Goal: Information Seeking & Learning: Learn about a topic

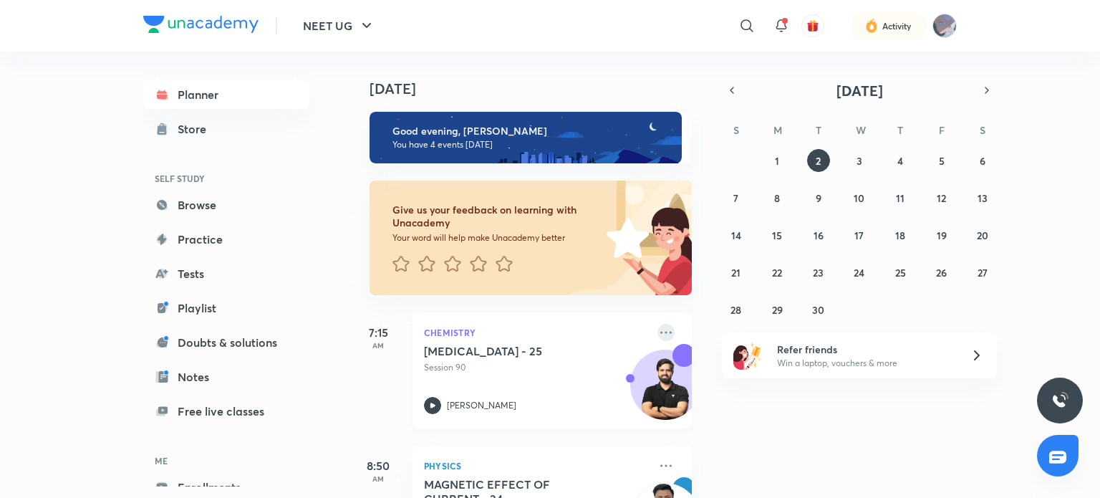
click at [658, 334] on icon at bounding box center [665, 332] width 17 height 17
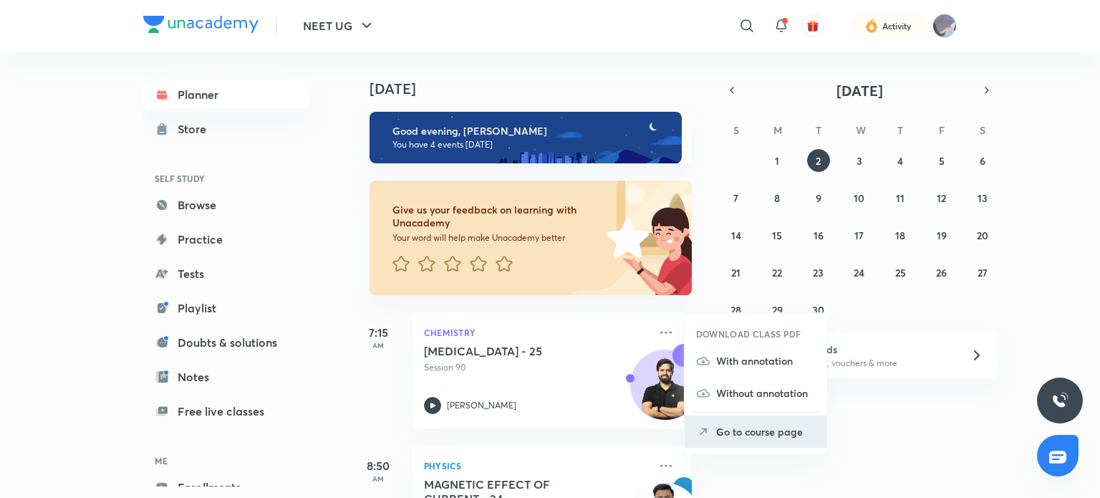
click at [714, 437] on li "Go to course page" at bounding box center [756, 431] width 142 height 32
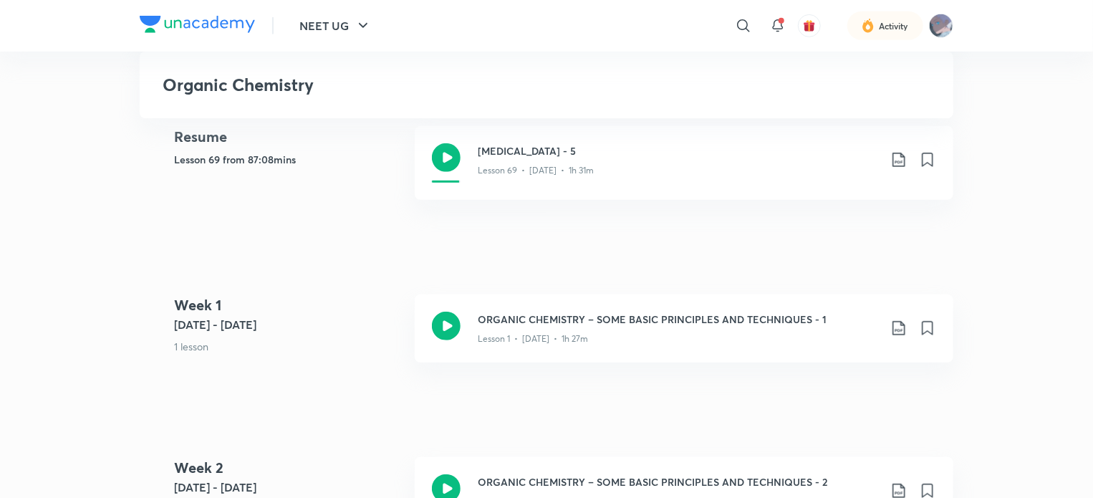
scroll to position [332, 0]
